Goal: Transaction & Acquisition: Obtain resource

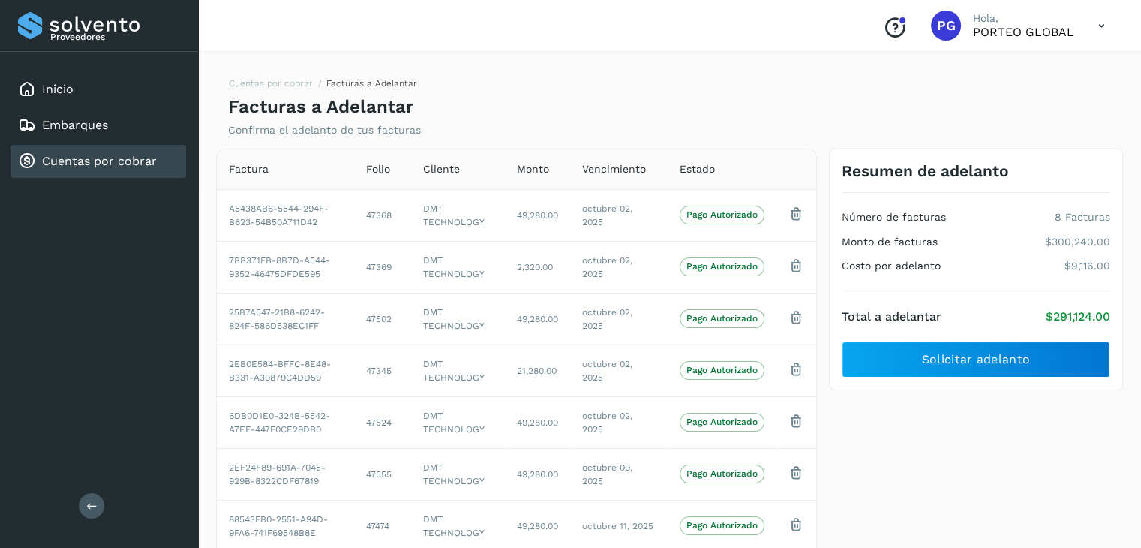
click at [98, 154] on link "Cuentas por cobrar" at bounding box center [99, 161] width 115 height 14
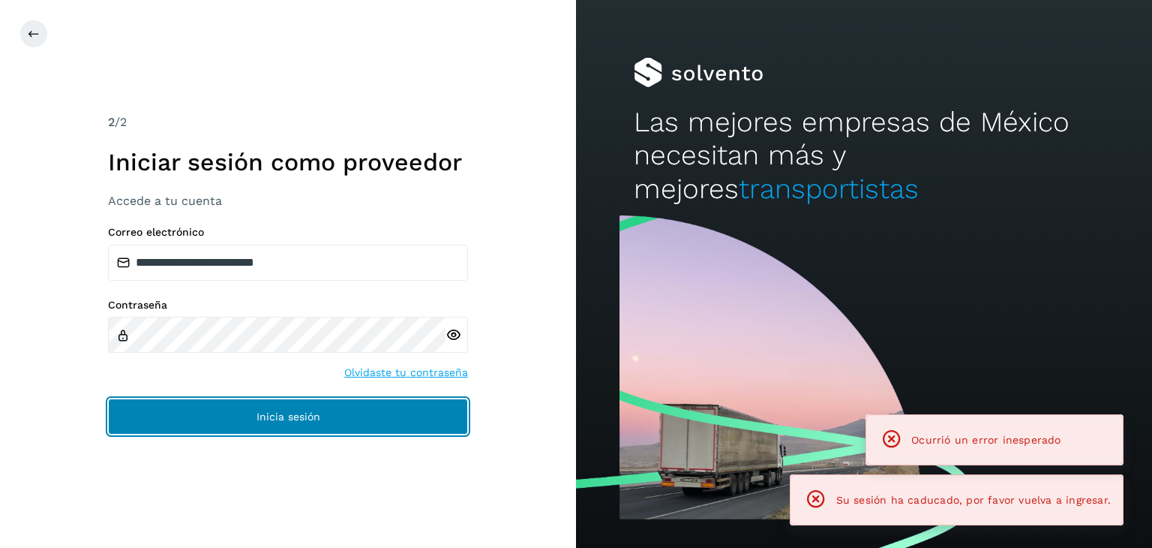
click at [294, 399] on button "Inicia sesión" at bounding box center [288, 416] width 360 height 36
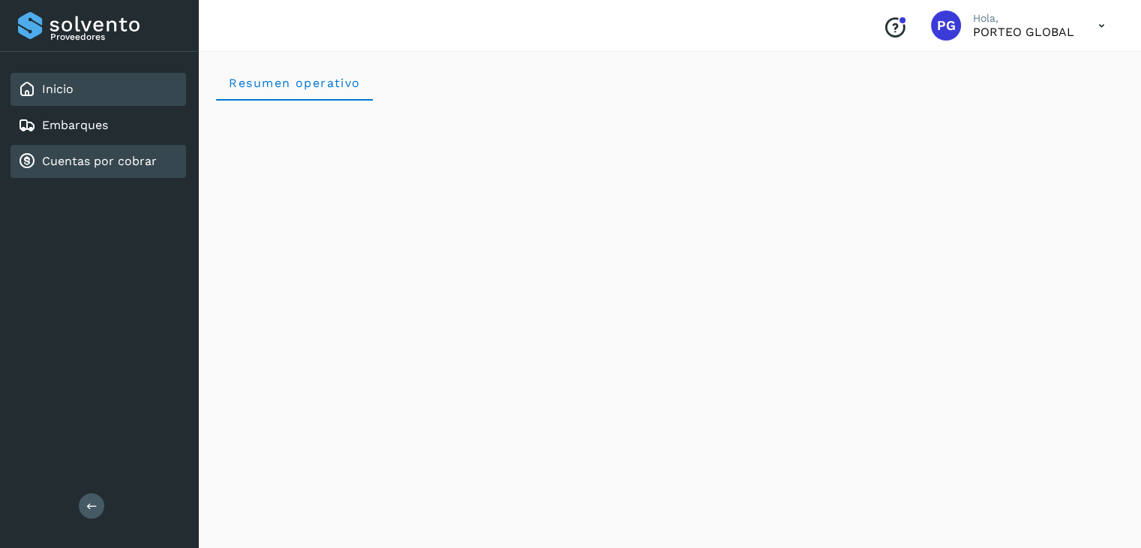
click at [148, 169] on div "Cuentas por cobrar" at bounding box center [99, 161] width 176 height 33
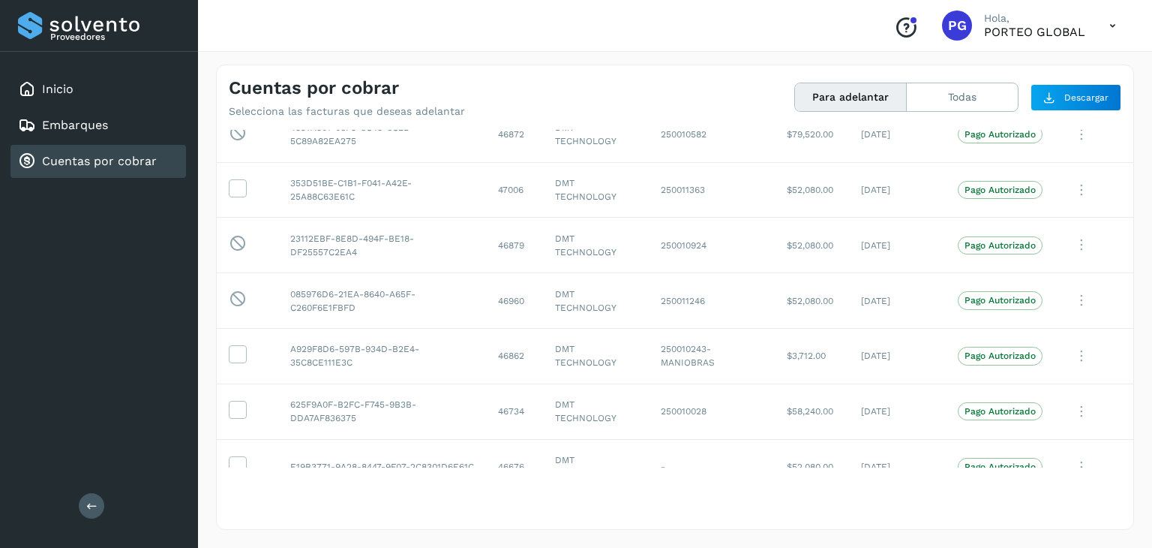
scroll to position [3000, 0]
click at [243, 459] on icon at bounding box center [238, 463] width 16 height 16
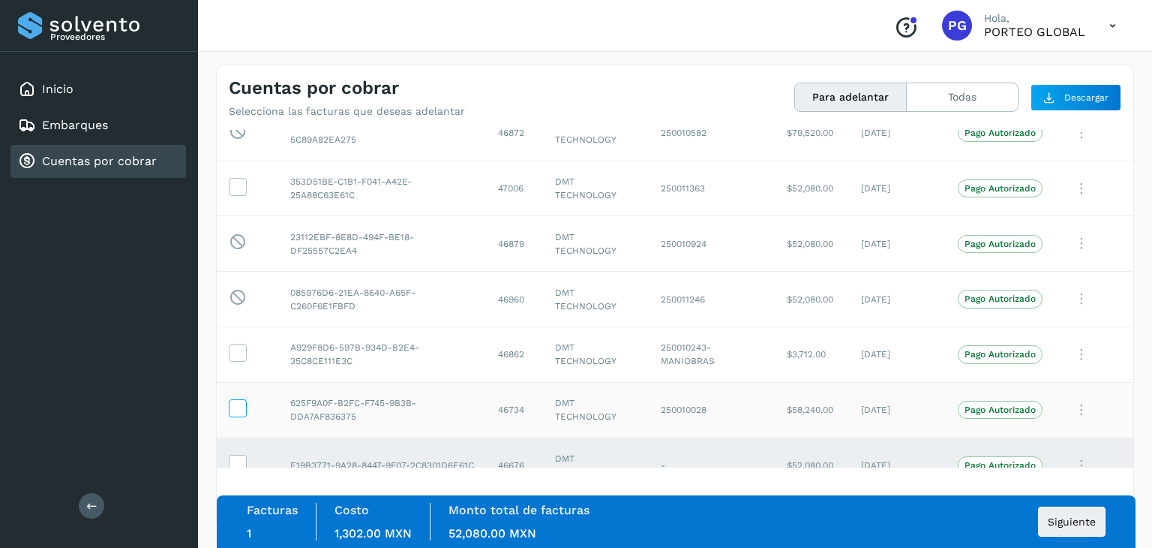
click at [240, 404] on icon at bounding box center [238, 407] width 16 height 16
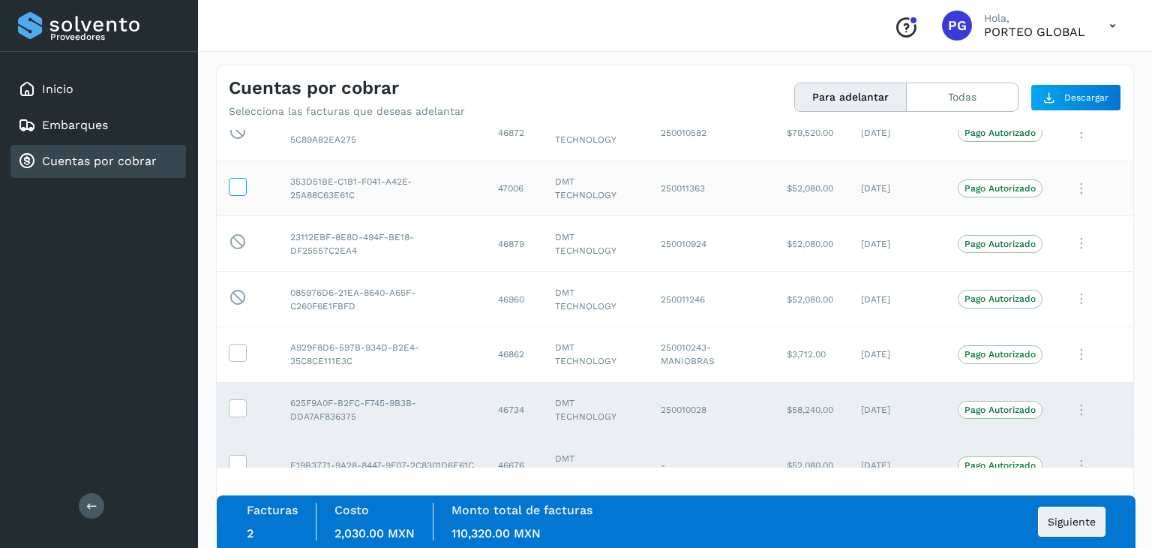
click at [239, 178] on icon at bounding box center [238, 186] width 16 height 16
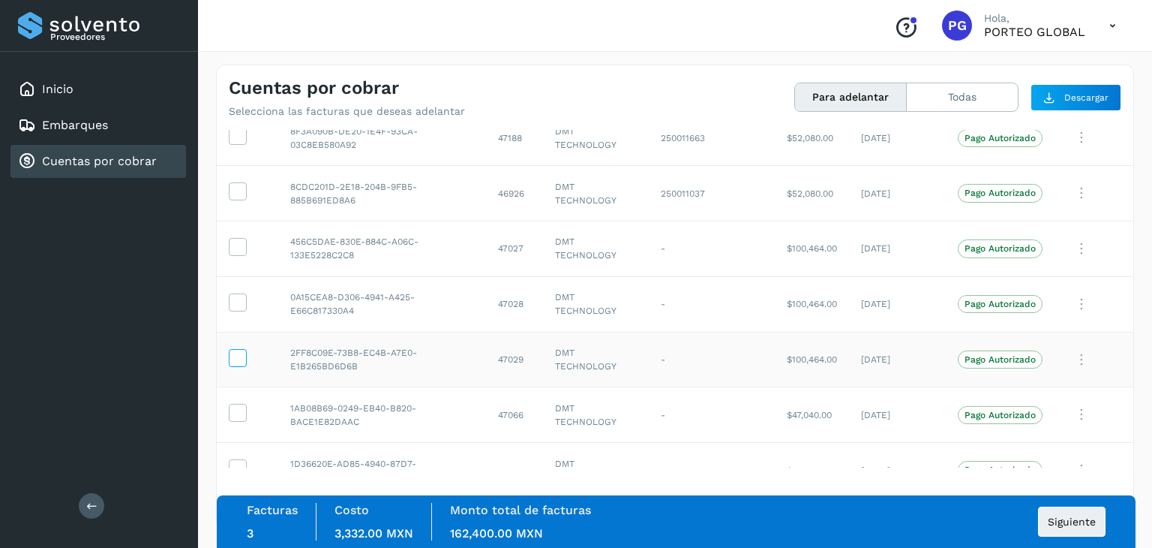
scroll to position [2250, 0]
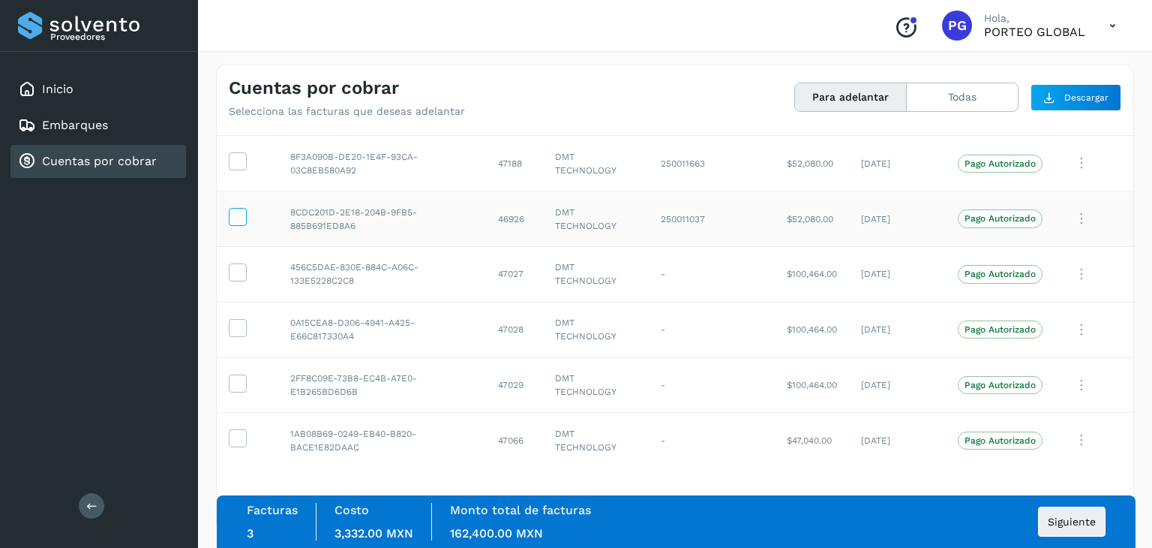
click at [236, 208] on icon at bounding box center [238, 216] width 16 height 16
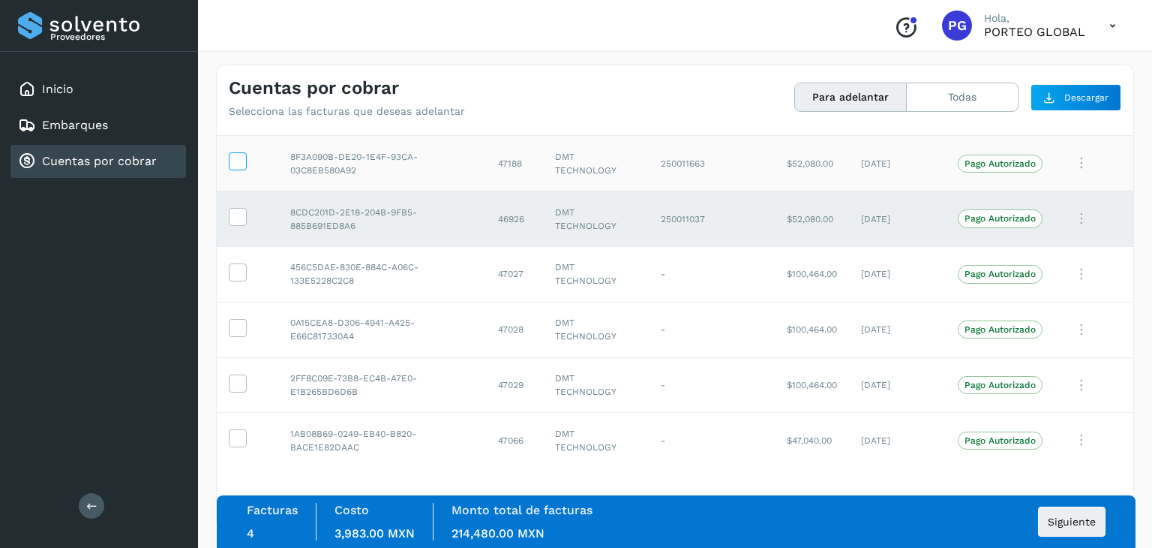
click at [238, 152] on icon at bounding box center [238, 160] width 16 height 16
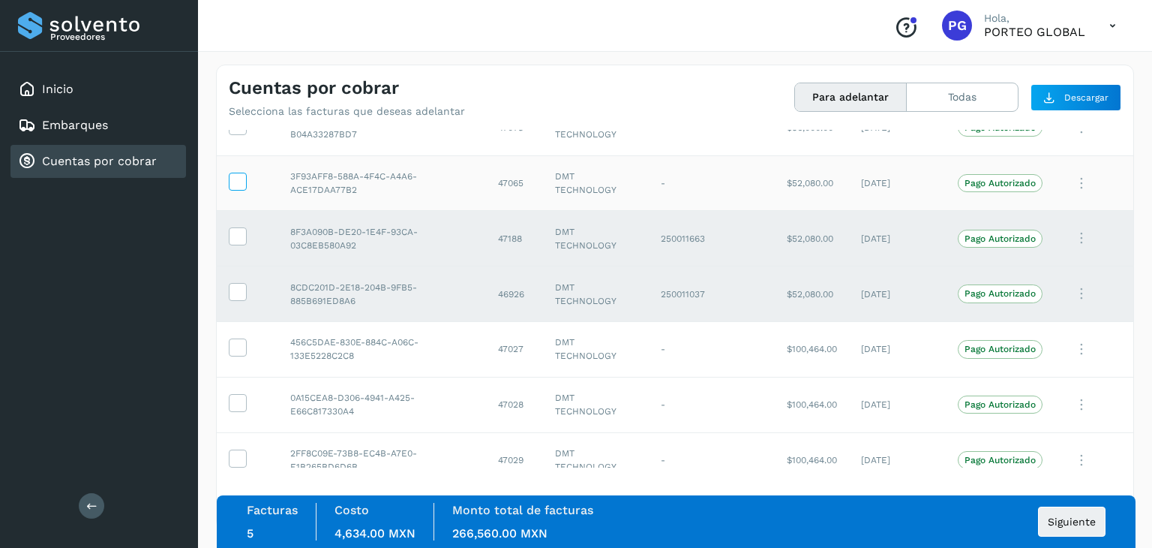
scroll to position [2100, 0]
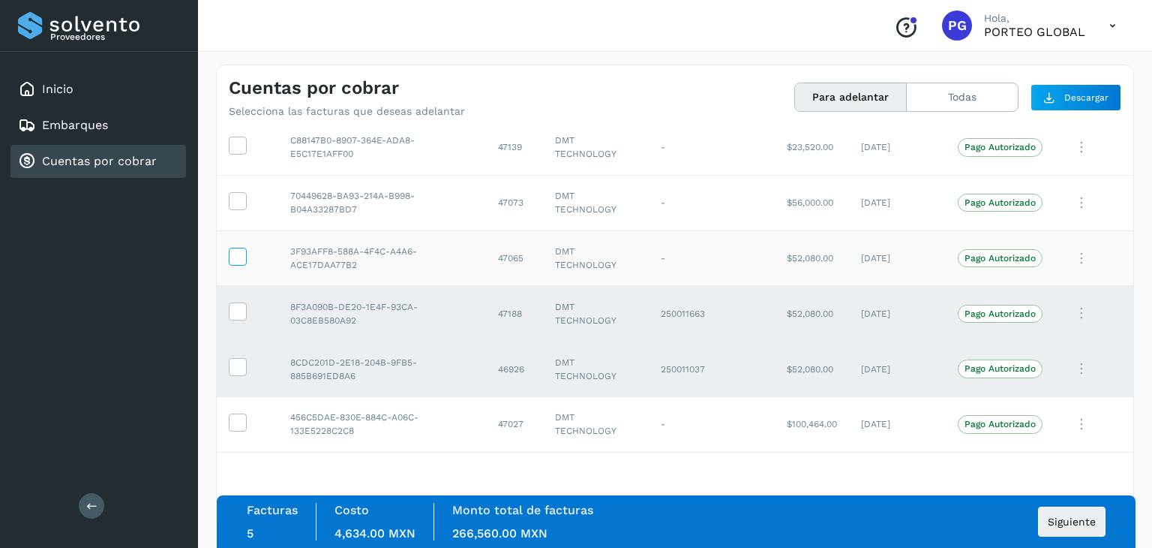
click at [237, 248] on icon at bounding box center [238, 256] width 16 height 16
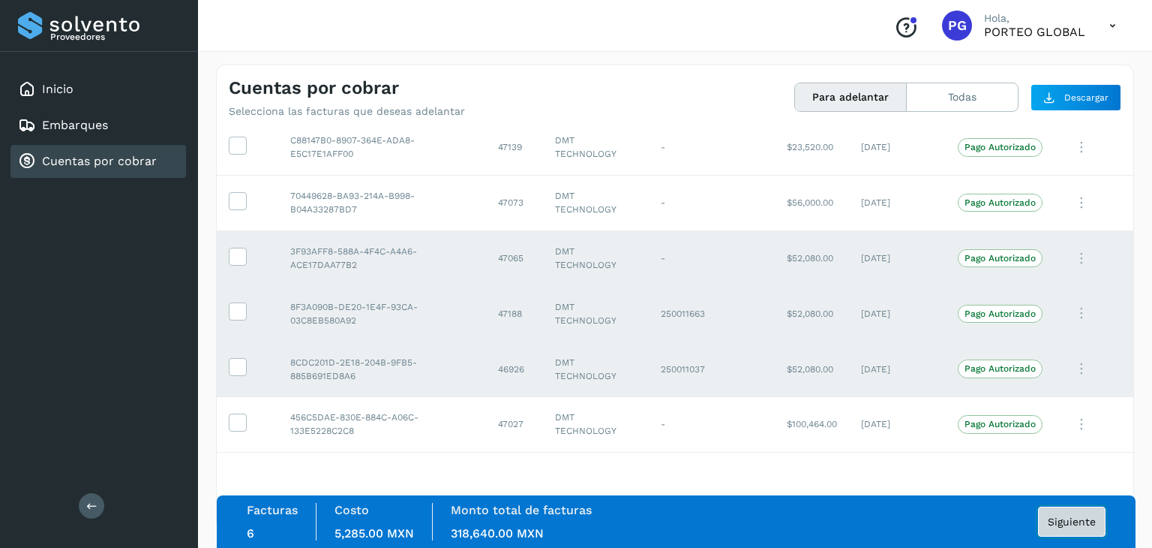
click at [1053, 520] on span "Siguiente" at bounding box center [1072, 521] width 48 height 11
